Goal: Check status: Check status

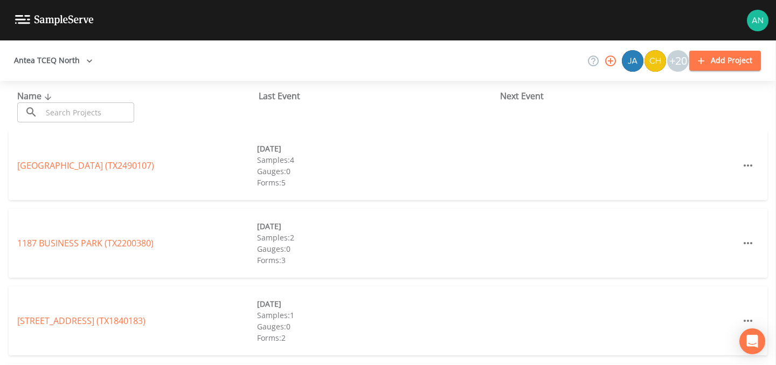
click at [96, 114] on input "text" at bounding box center [88, 112] width 92 height 20
paste input "TX2440002"
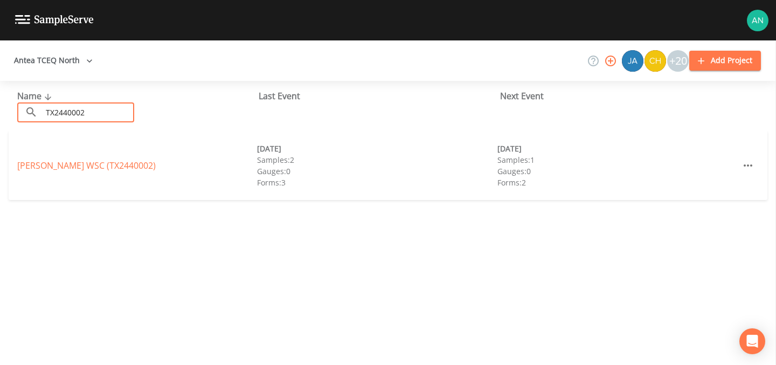
type input "TX2440002"
click at [86, 164] on link "[PERSON_NAME] WSC (TX2440002)" at bounding box center [86, 166] width 138 height 12
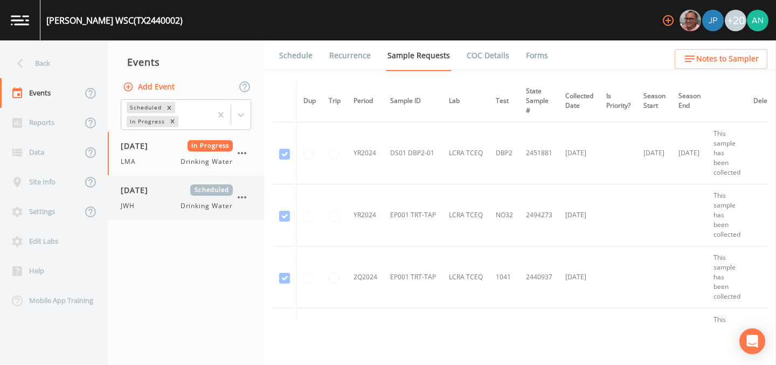
click at [157, 207] on div "JWH Drinking Water" at bounding box center [177, 206] width 112 height 10
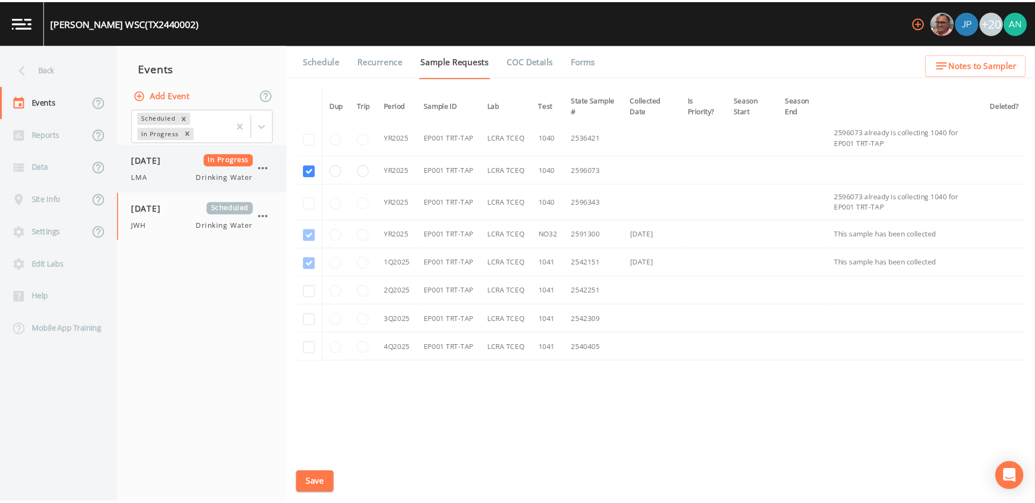
scroll to position [91, 0]
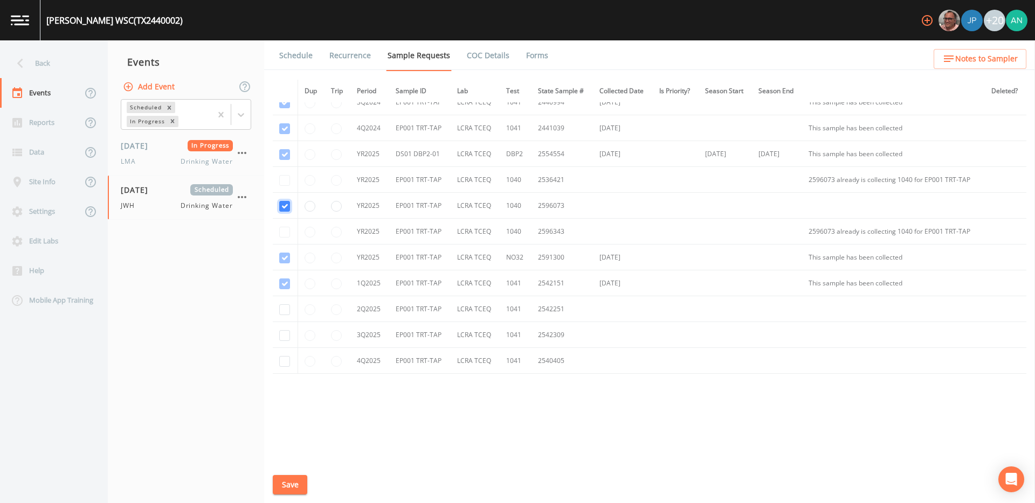
click at [286, 186] on input "checkbox" at bounding box center [284, 180] width 11 height 11
checkbox input "false"
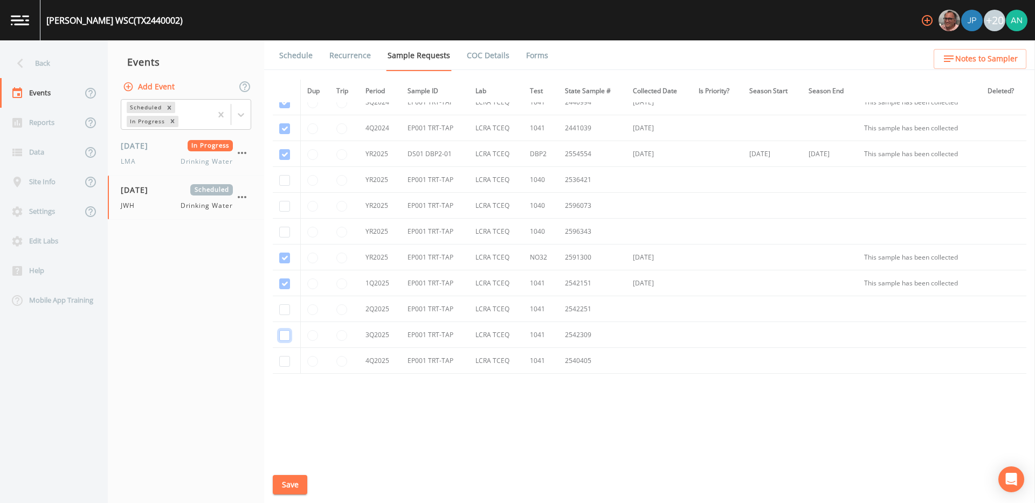
click at [284, 82] on input "checkbox" at bounding box center [284, 77] width 11 height 11
checkbox input "true"
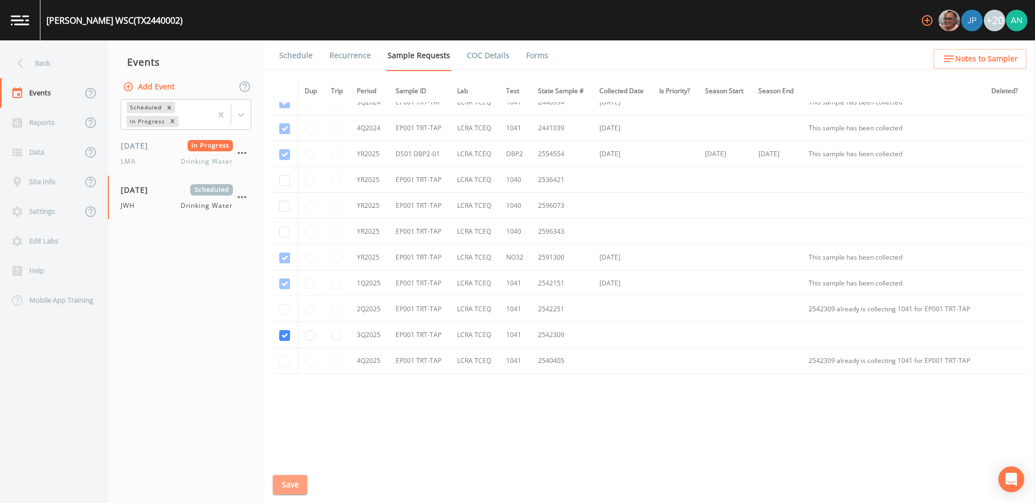
click at [283, 364] on button "Save" at bounding box center [290, 485] width 34 height 20
click at [44, 60] on div "Back" at bounding box center [48, 64] width 97 height 30
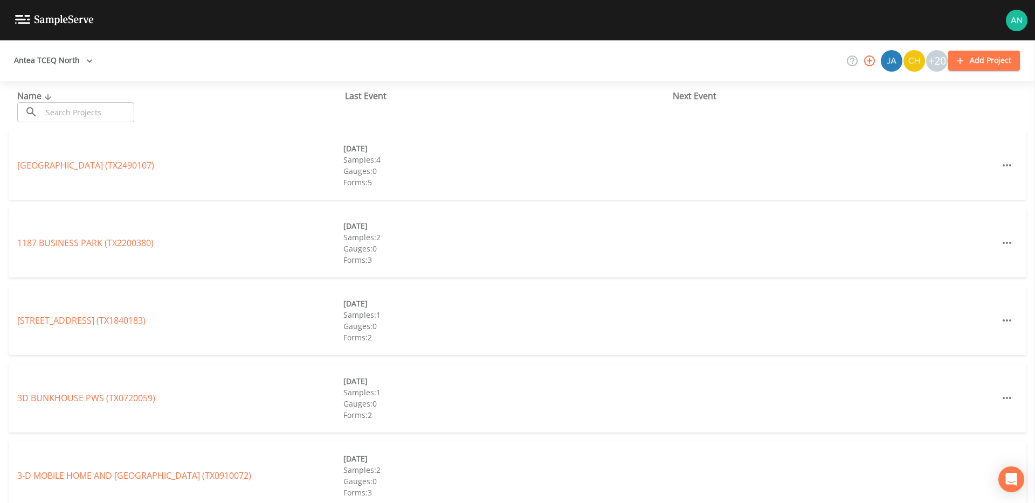
click at [107, 112] on input "text" at bounding box center [88, 112] width 92 height 20
paste input "TX2440002"
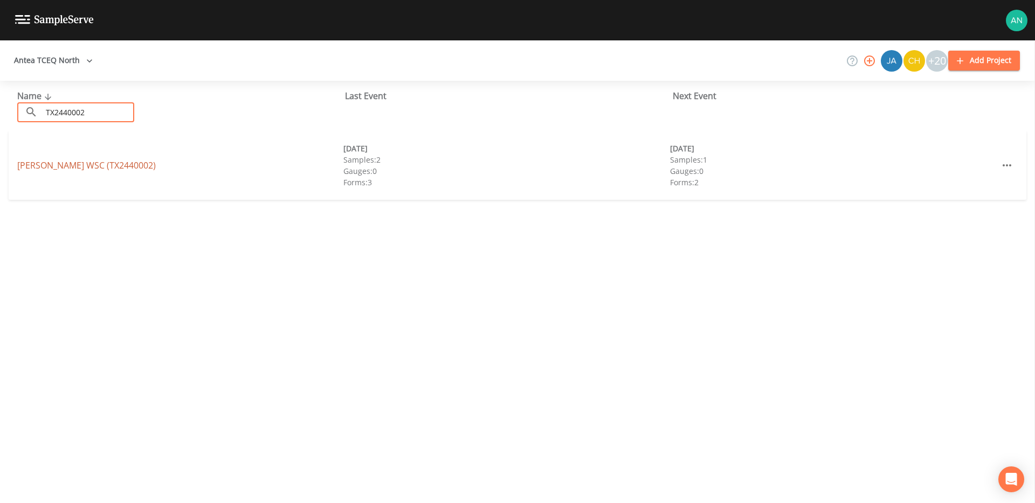
type input "TX2440002"
click at [73, 164] on link "[PERSON_NAME] WSC (TX2440002)" at bounding box center [86, 166] width 138 height 12
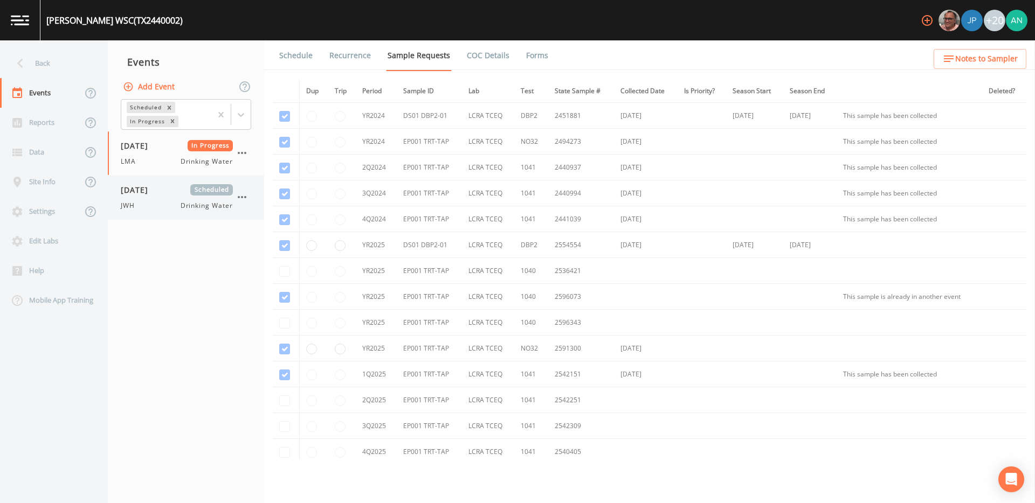
click at [144, 208] on div "JWH Drinking Water" at bounding box center [177, 206] width 112 height 10
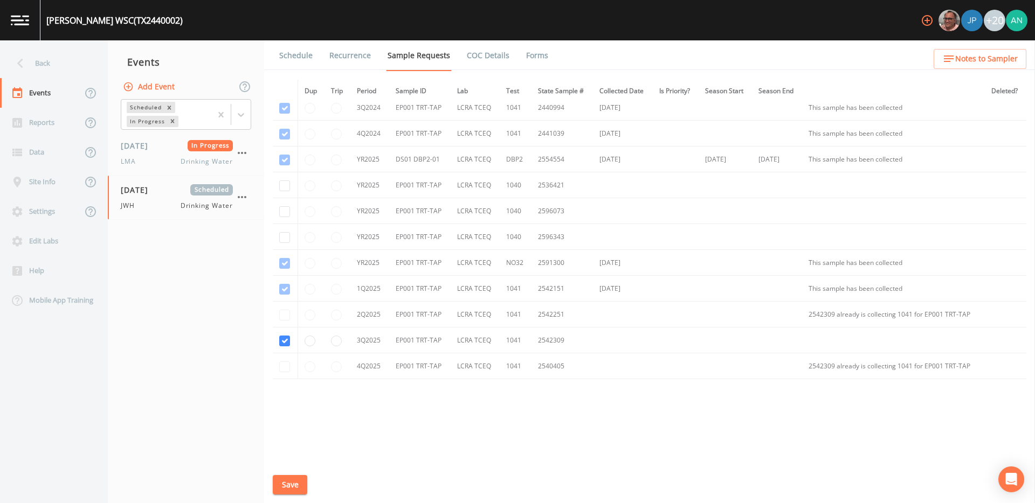
scroll to position [91, 0]
